Goal: Information Seeking & Learning: Learn about a topic

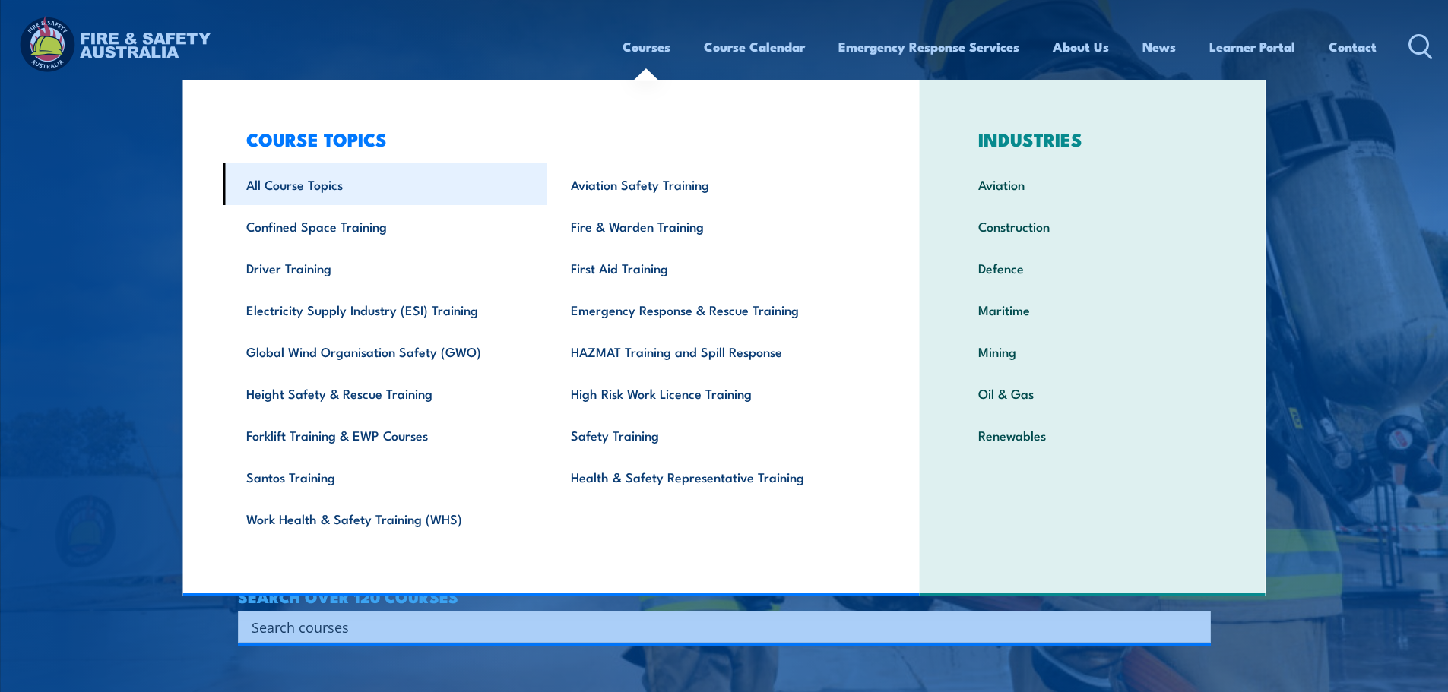
click at [254, 182] on link "All Course Topics" at bounding box center [385, 184] width 325 height 42
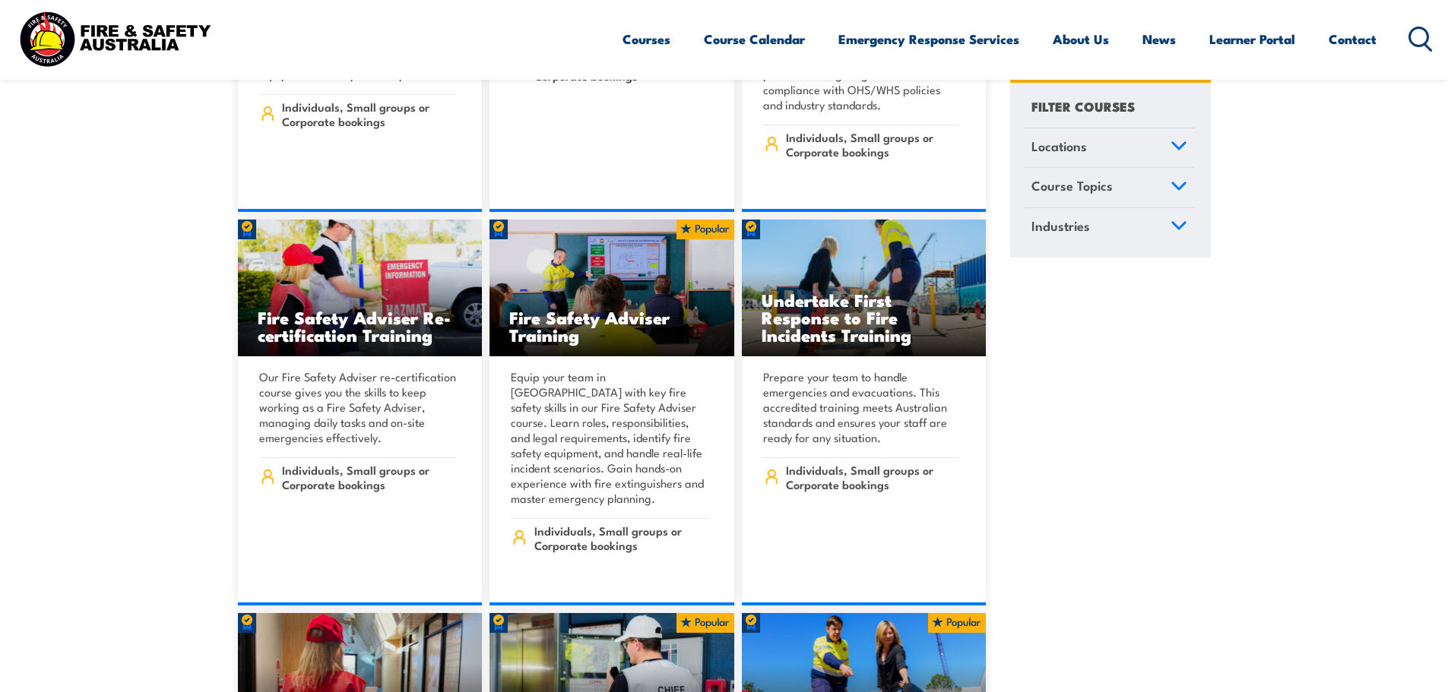
scroll to position [16643, 0]
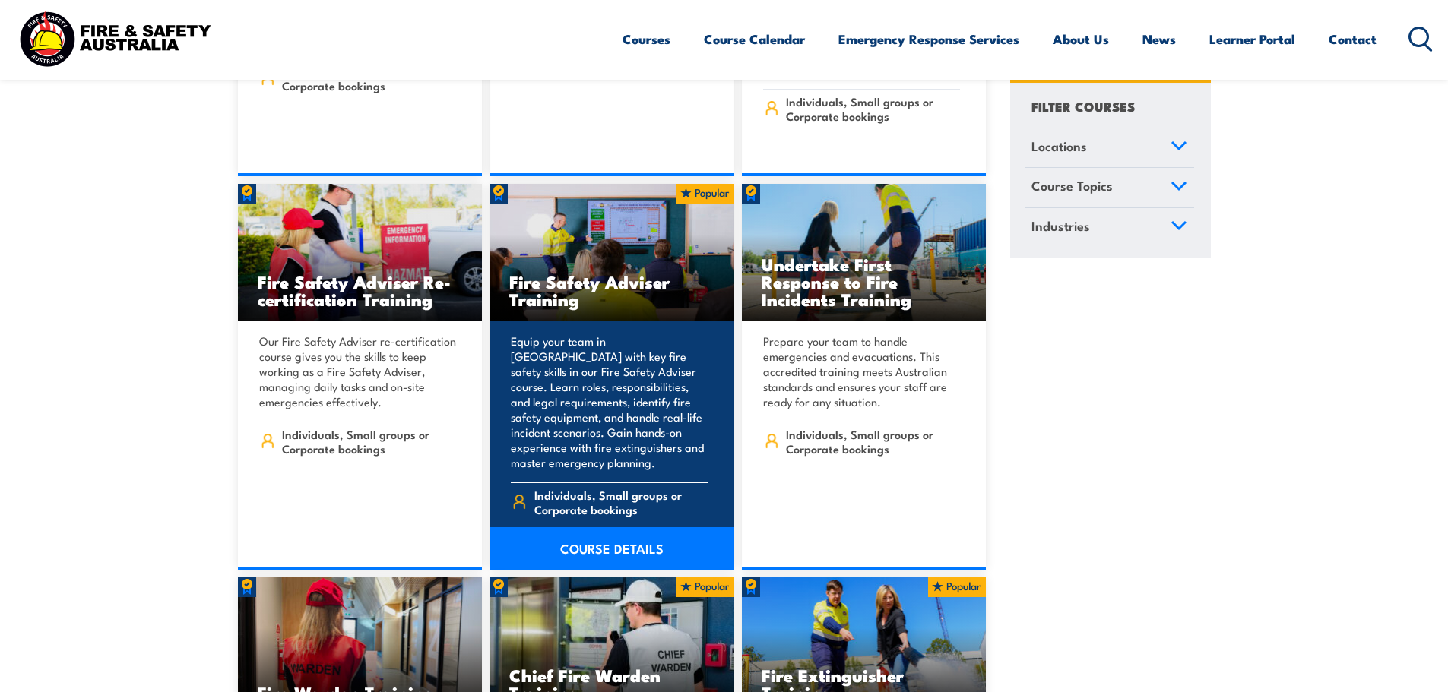
click at [614, 334] on p "Equip your team in [GEOGRAPHIC_DATA] with key fire safety skills in our Fire Sa…" at bounding box center [610, 402] width 198 height 137
click at [644, 527] on link "COURSE DETAILS" at bounding box center [611, 548] width 245 height 43
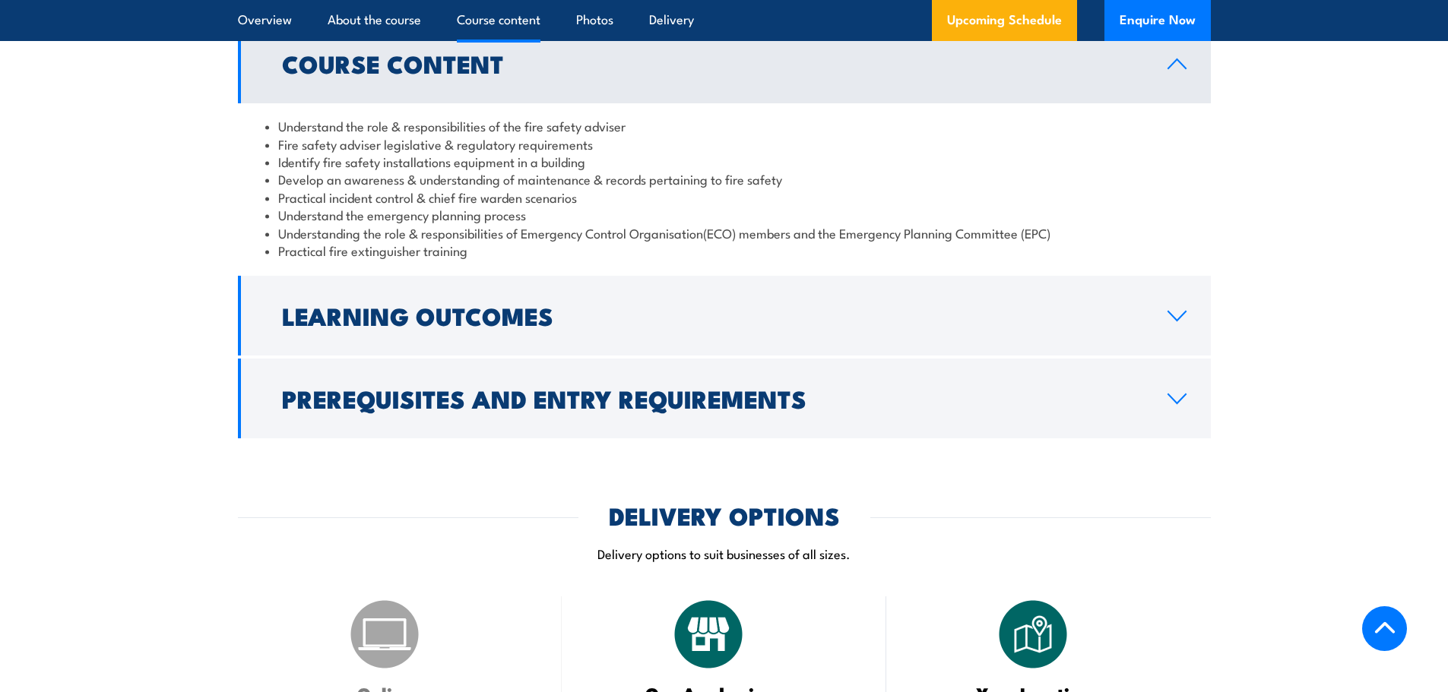
scroll to position [1368, 0]
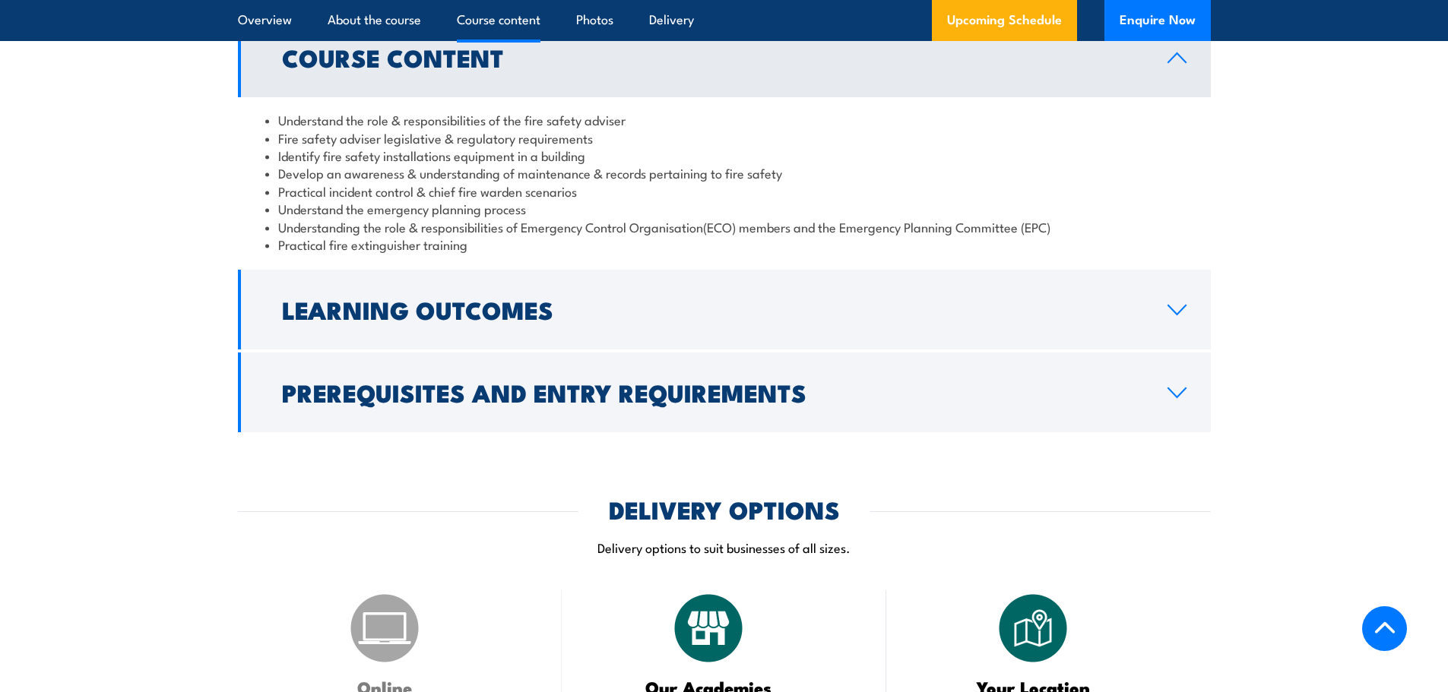
click at [559, 320] on h2 "Learning Outcomes" at bounding box center [712, 309] width 861 height 21
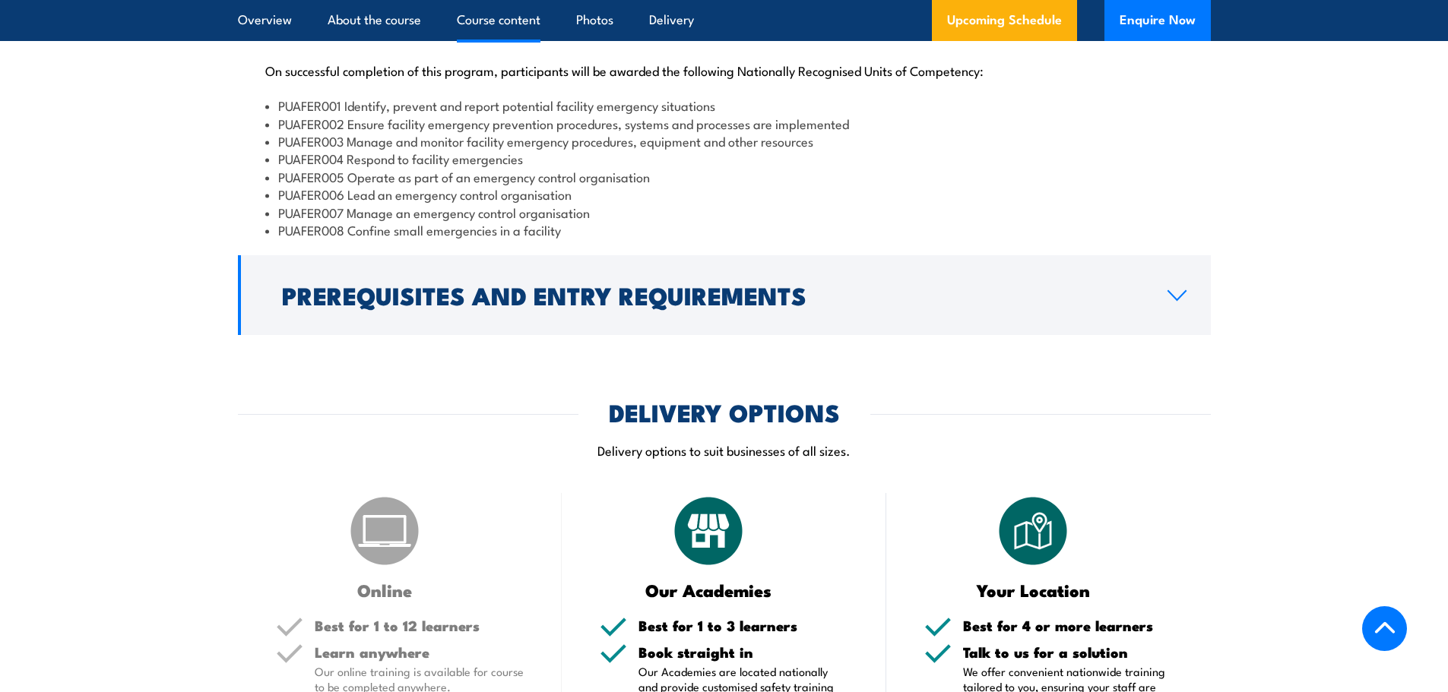
scroll to position [1520, 0]
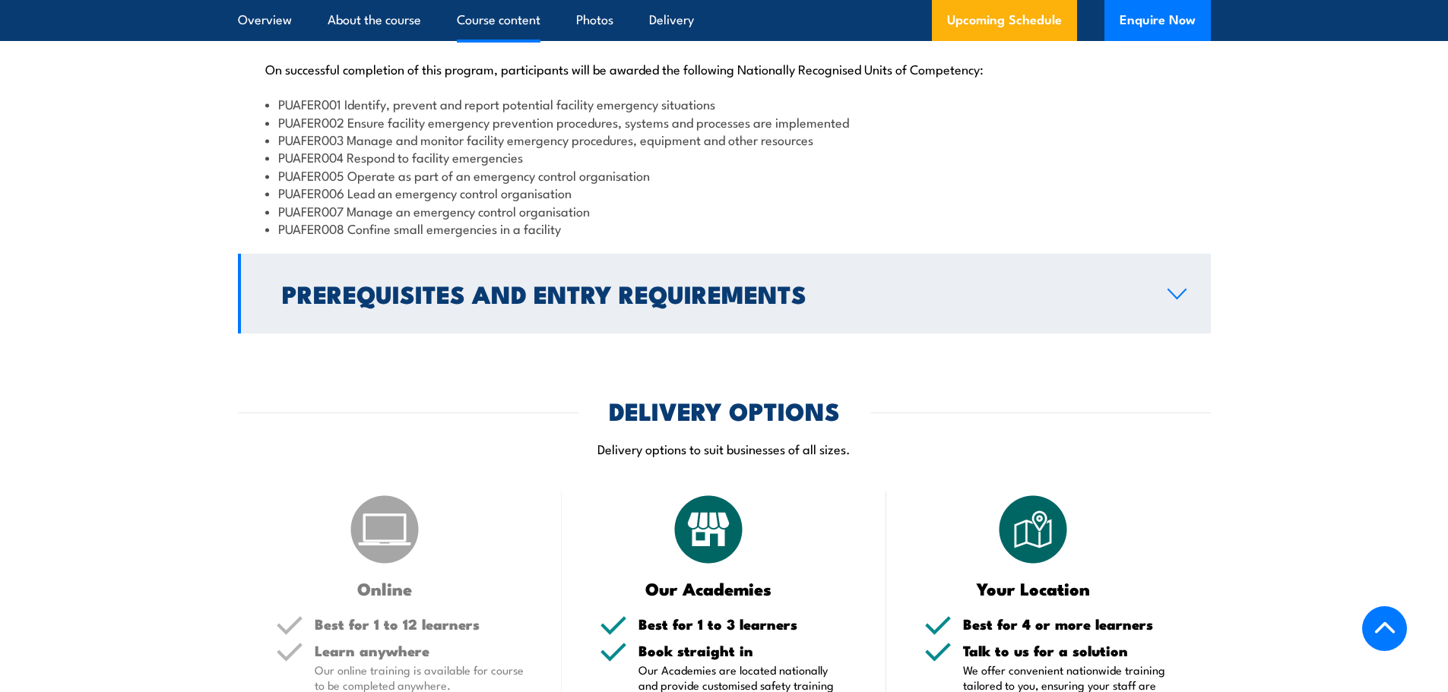
click at [570, 304] on h2 "Prerequisites and Entry Requirements" at bounding box center [712, 293] width 861 height 21
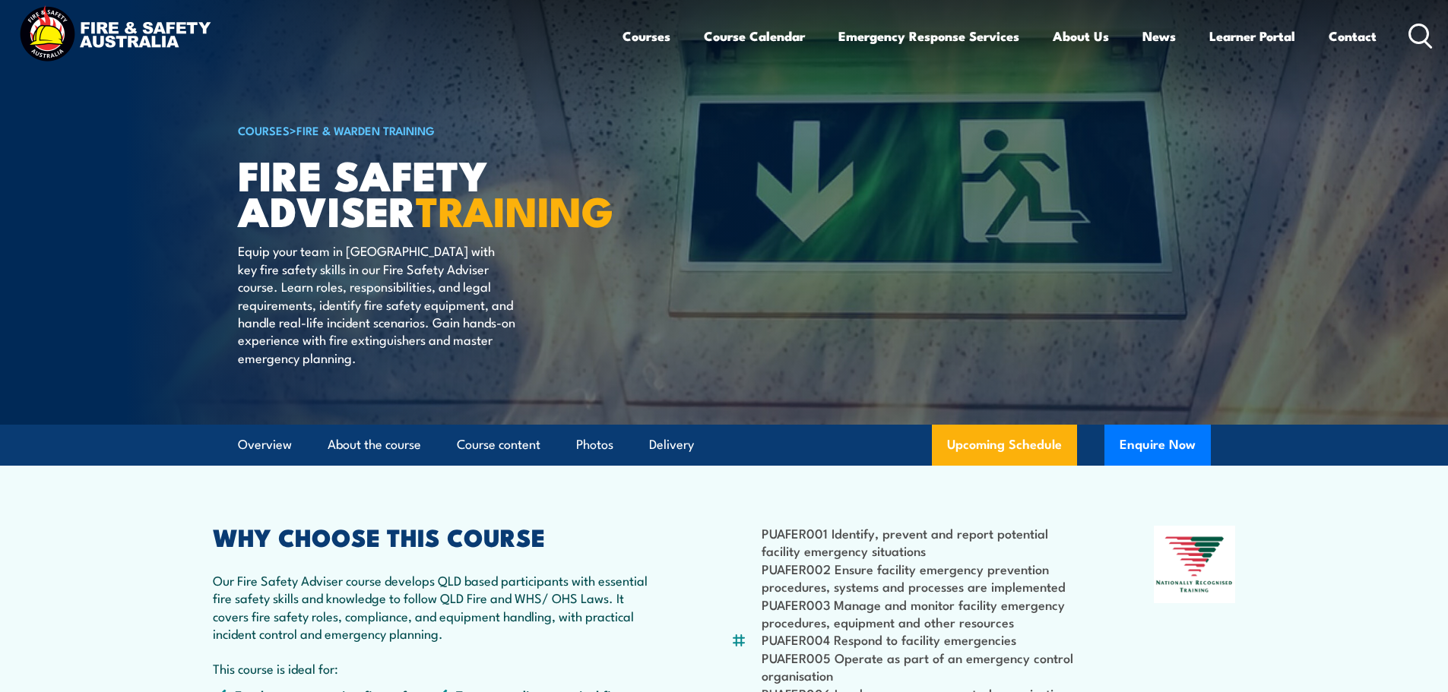
scroll to position [0, 0]
